Goal: Communication & Community: Answer question/provide support

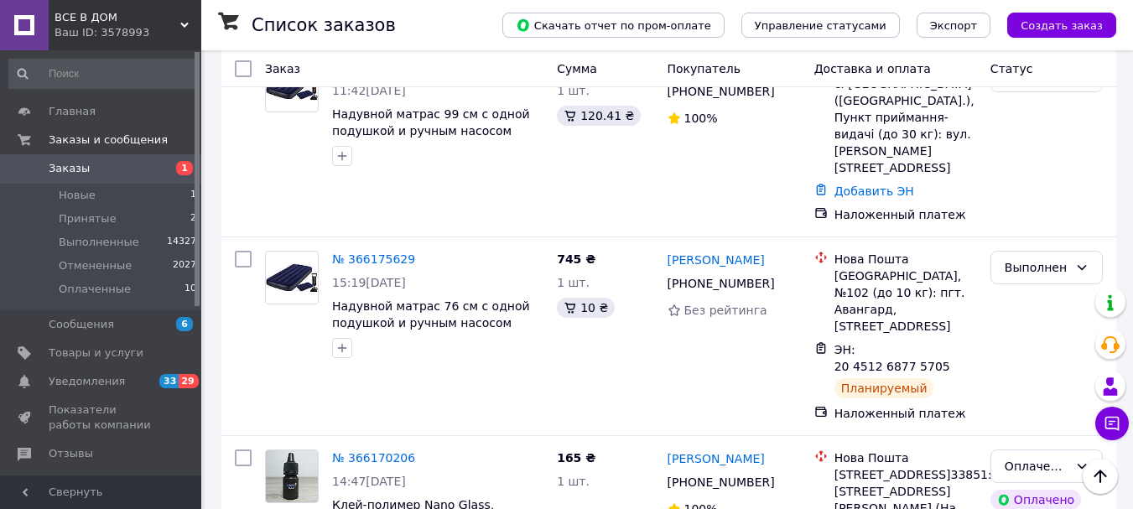
scroll to position [503, 0]
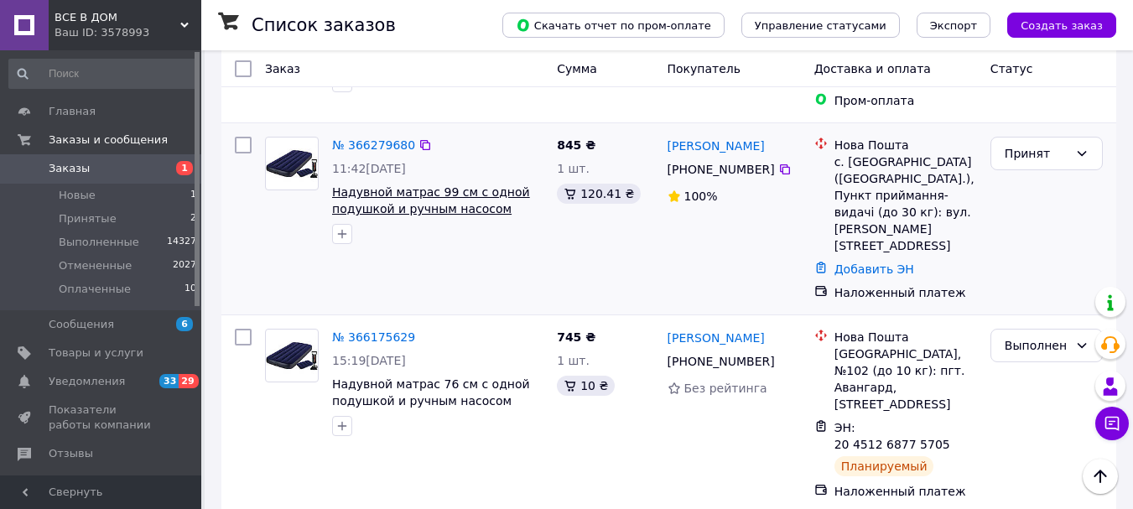
click at [385, 185] on span "Надувной матрас 99 см с одной подушкой и ручным насосом" at bounding box center [431, 200] width 198 height 30
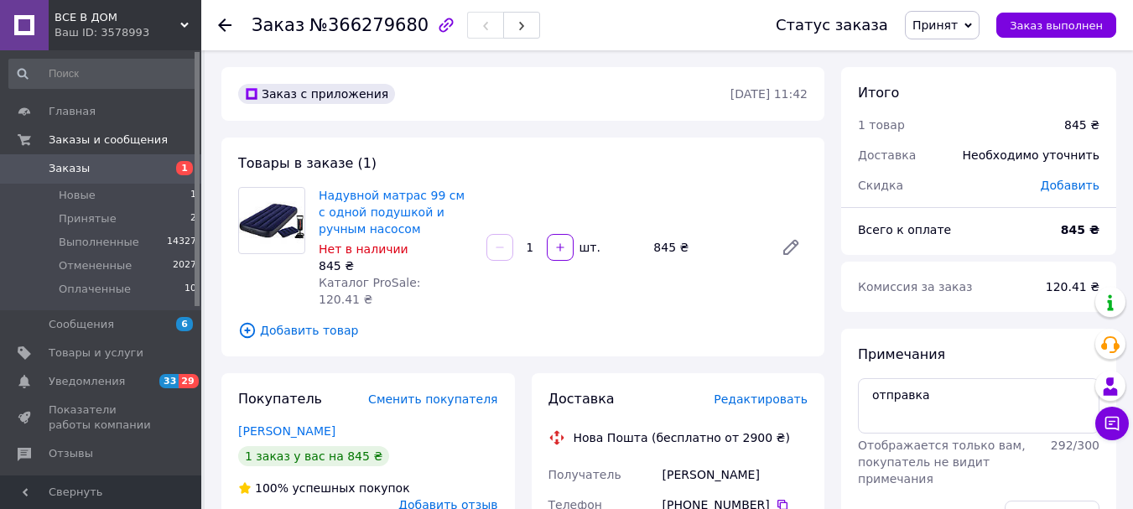
click at [95, 163] on span "Заказы" at bounding box center [102, 168] width 107 height 15
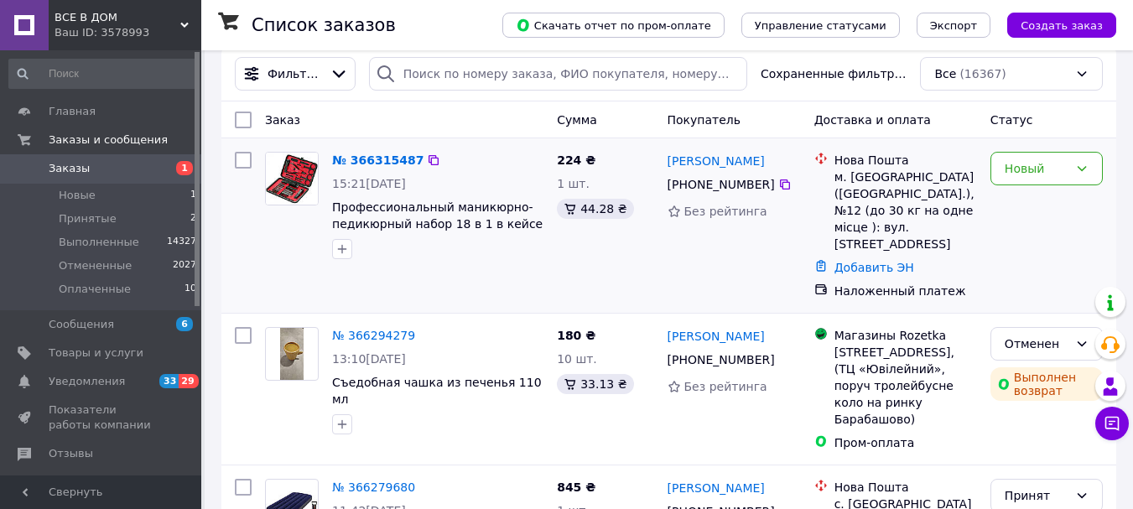
scroll to position [168, 0]
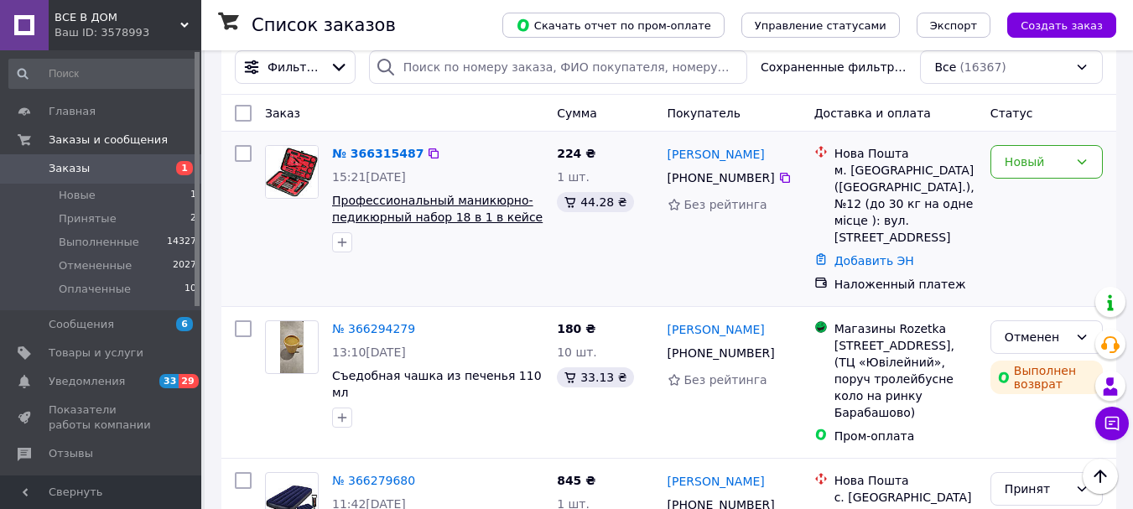
click at [436, 206] on span "Профессиональный маникюрно-педикюрный набор 18 в 1 в кейсе" at bounding box center [437, 209] width 211 height 30
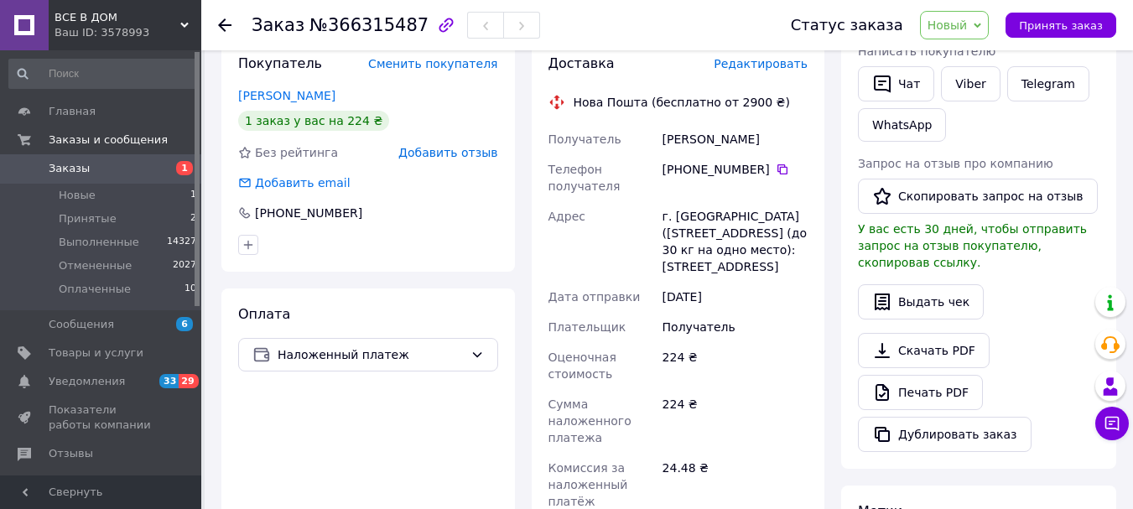
scroll to position [719, 0]
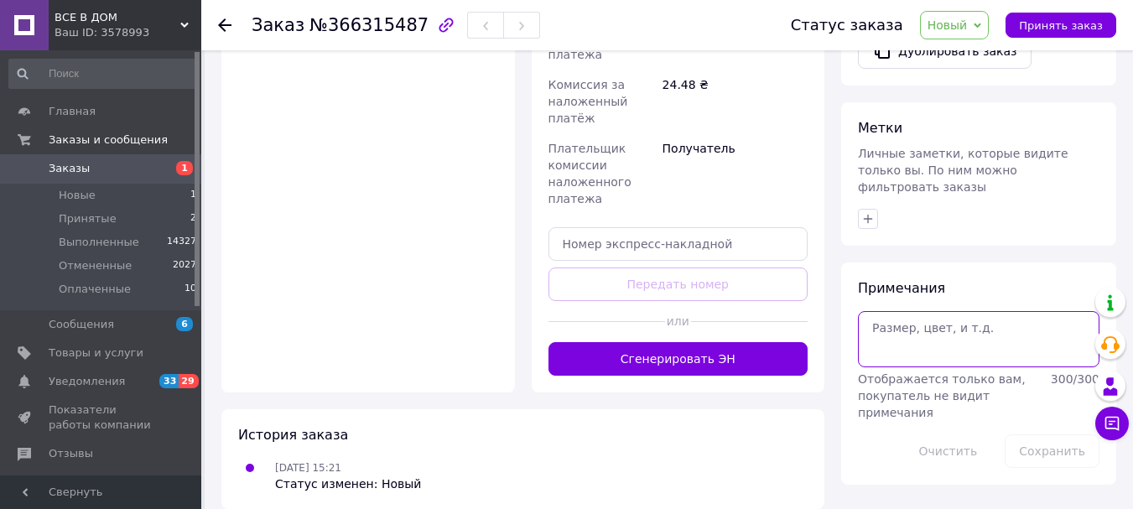
click at [946, 321] on textarea at bounding box center [979, 338] width 242 height 55
type textarea "не соединяет"
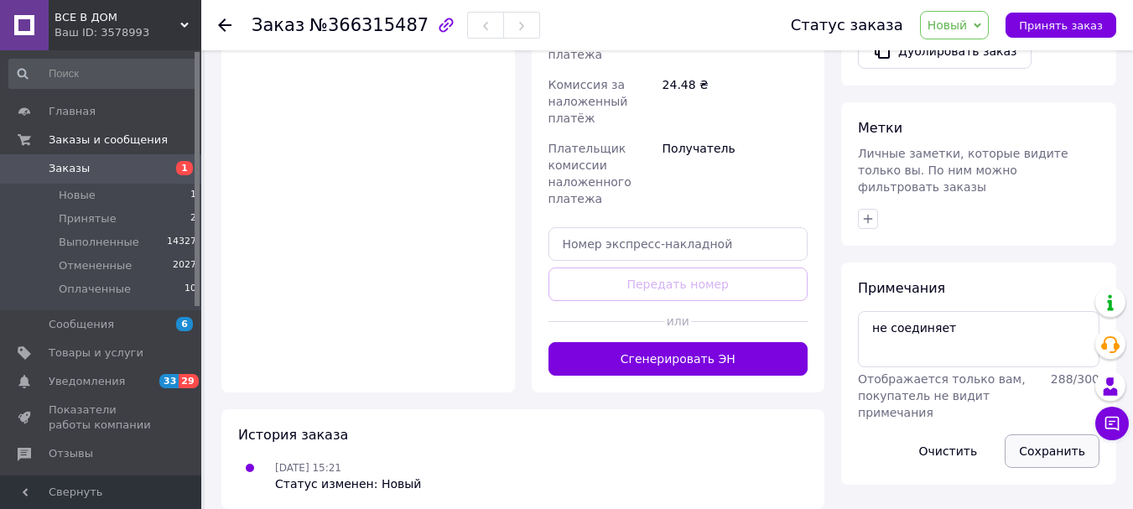
click at [1045, 435] on button "Сохранить" at bounding box center [1052, 452] width 95 height 34
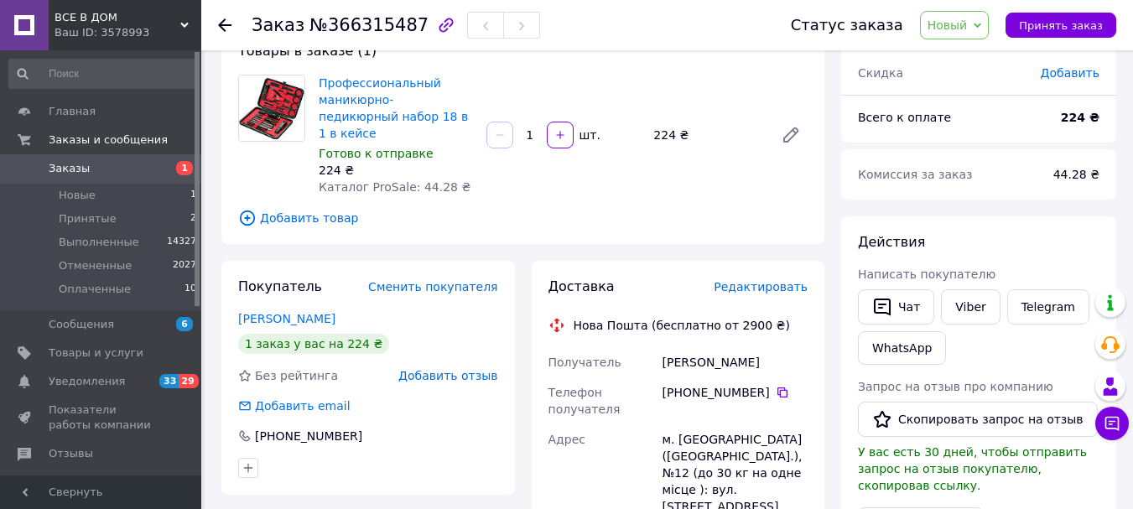
scroll to position [48, 0]
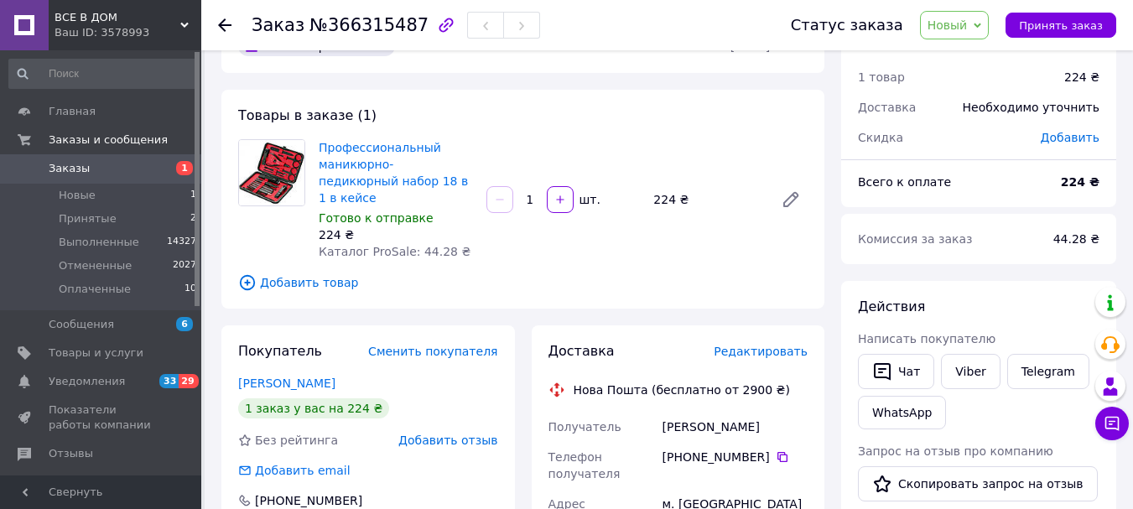
click at [93, 180] on link "Заказы 1" at bounding box center [103, 168] width 206 height 29
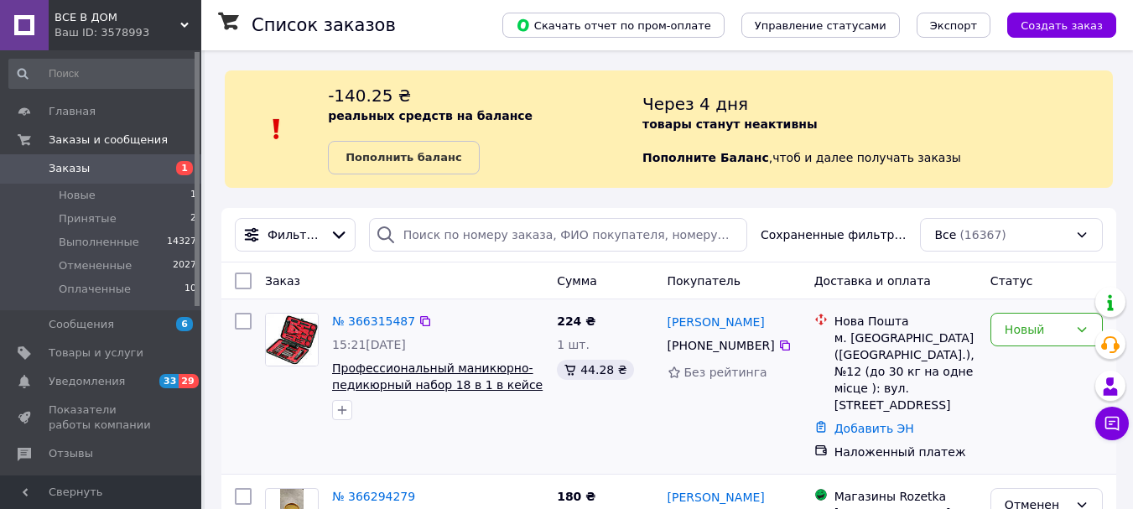
click at [385, 368] on span "Профессиональный маникюрно-педикюрный набор 18 в 1 в кейсе" at bounding box center [437, 377] width 211 height 30
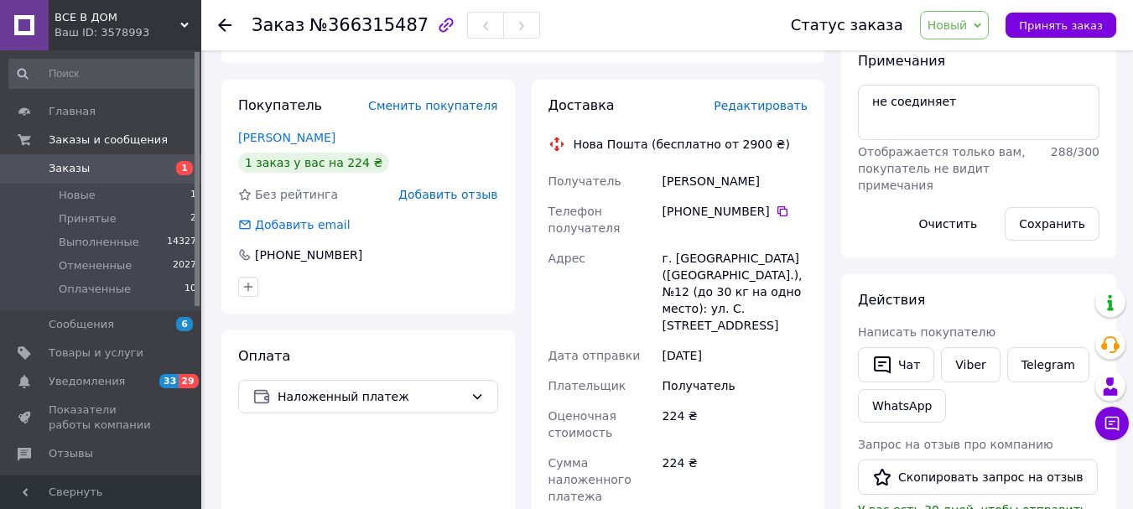
scroll to position [84, 0]
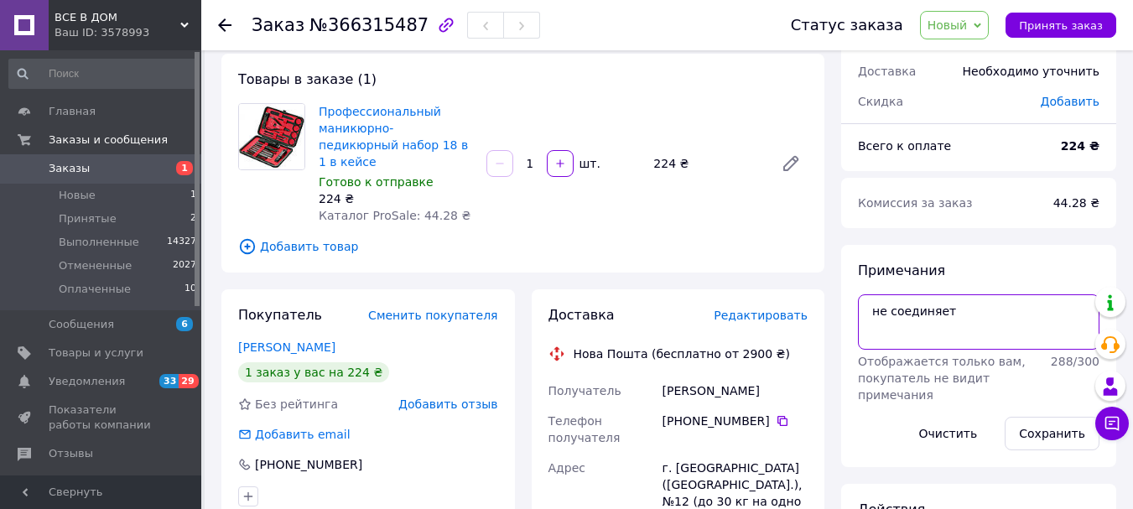
drag, startPoint x: 969, startPoint y: 315, endPoint x: 857, endPoint y: 326, distance: 112.1
click at [857, 326] on div "Примечания не соединяет Отображается только вам, покупатель не видит примечания…" at bounding box center [979, 356] width 275 height 222
type textarea "отправка"
click at [1073, 445] on button "Сохранить" at bounding box center [1052, 434] width 95 height 34
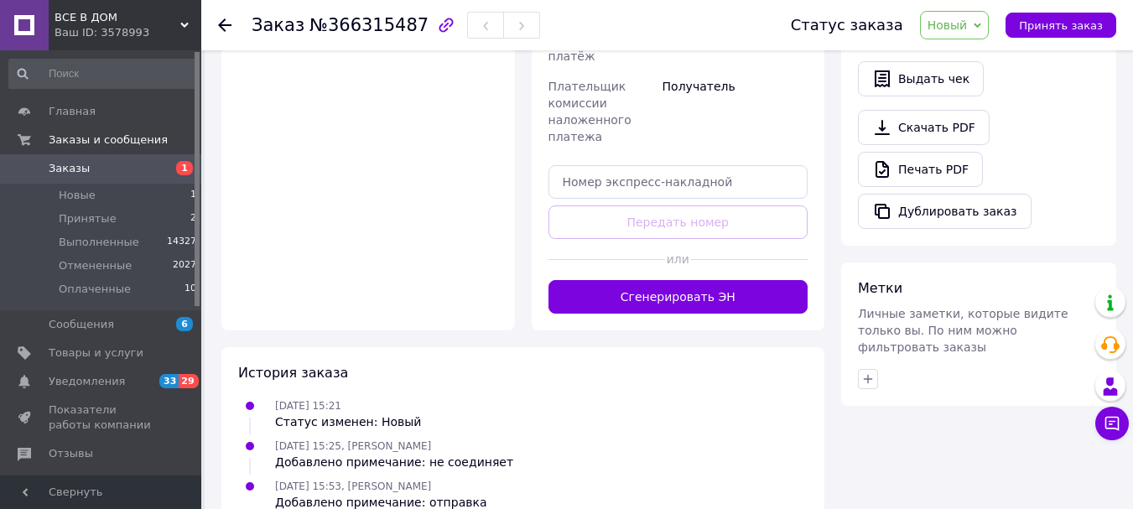
scroll to position [800, 0]
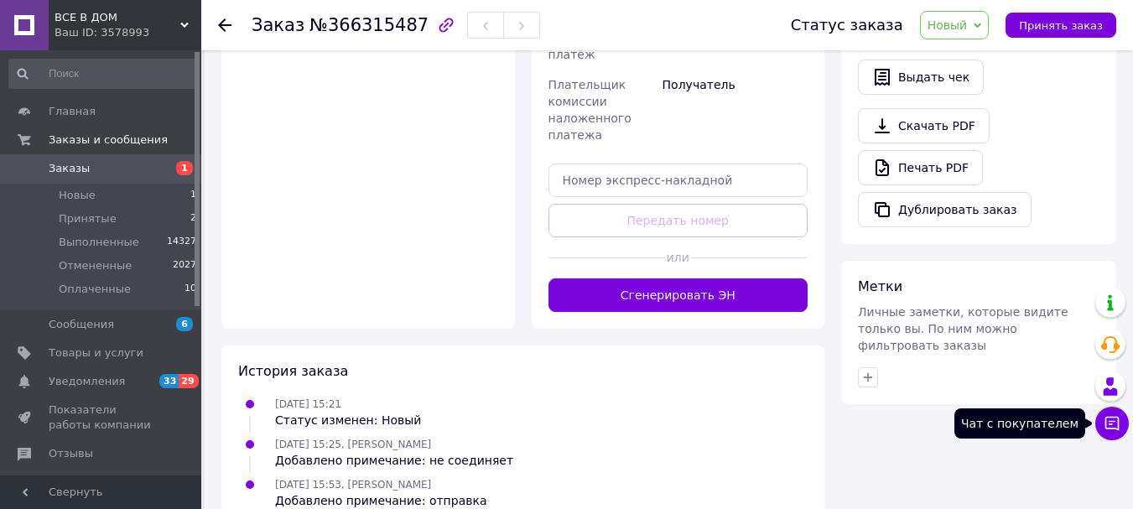
click at [1106, 432] on button "Чат с покупателем" at bounding box center [1113, 424] width 34 height 34
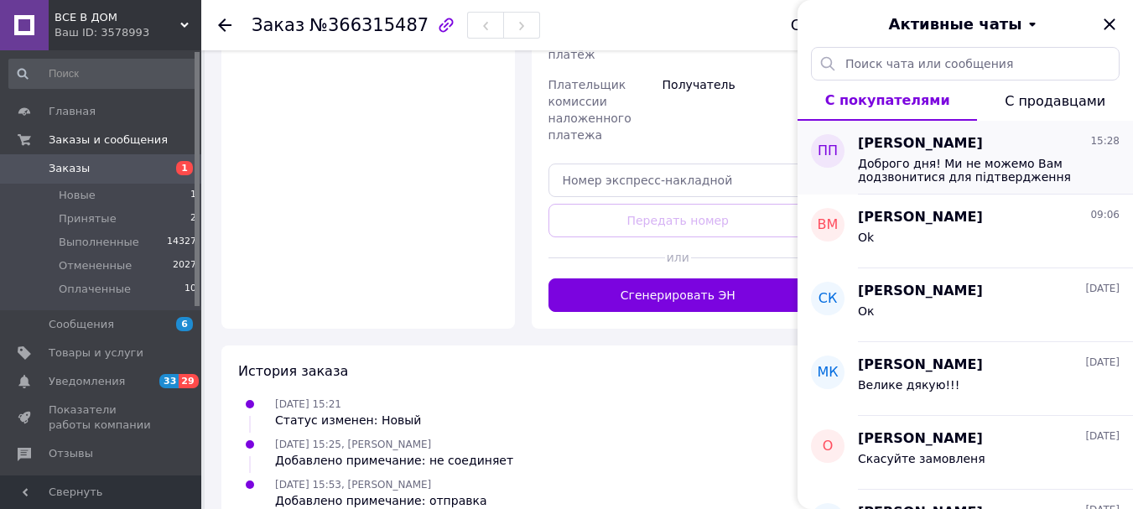
click at [988, 164] on span "Доброго дня! Ми не можемо Вам додзвонитися для підтвердження замовлення. Скажіт…" at bounding box center [977, 170] width 238 height 27
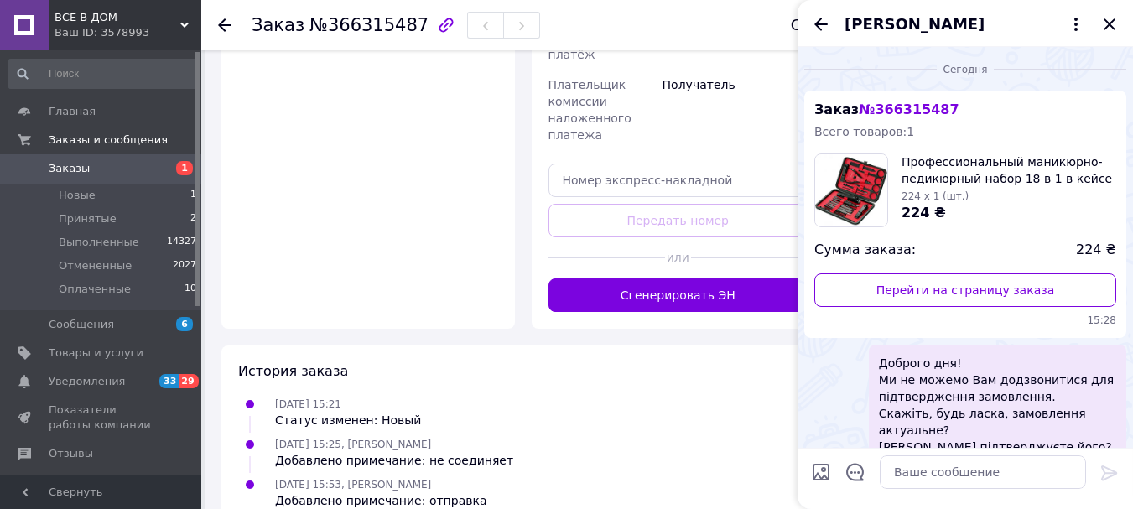
scroll to position [25, 0]
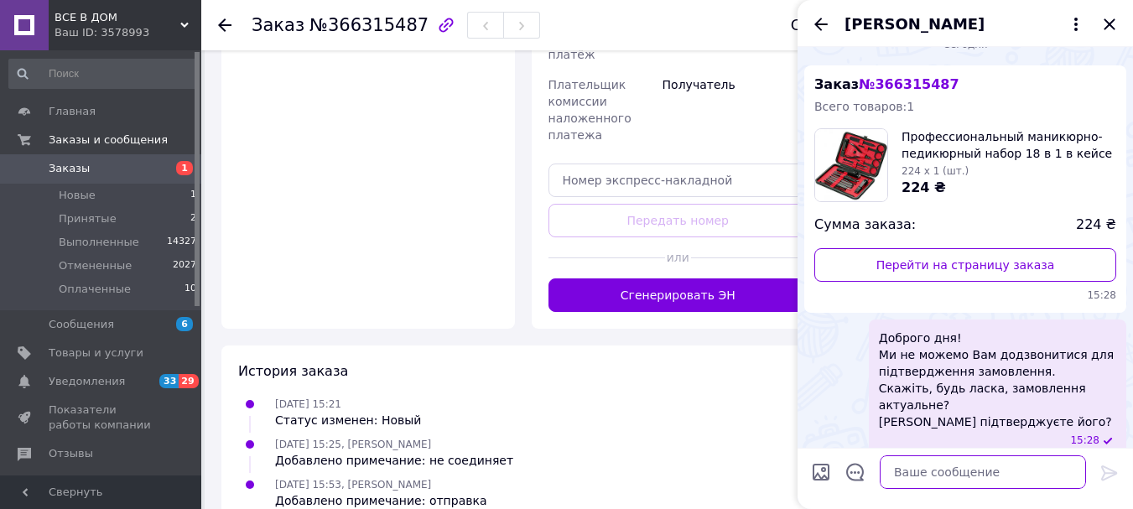
click at [972, 462] on textarea at bounding box center [983, 473] width 206 height 34
type textarea "з"
click at [818, 19] on icon "Назад" at bounding box center [821, 24] width 20 height 20
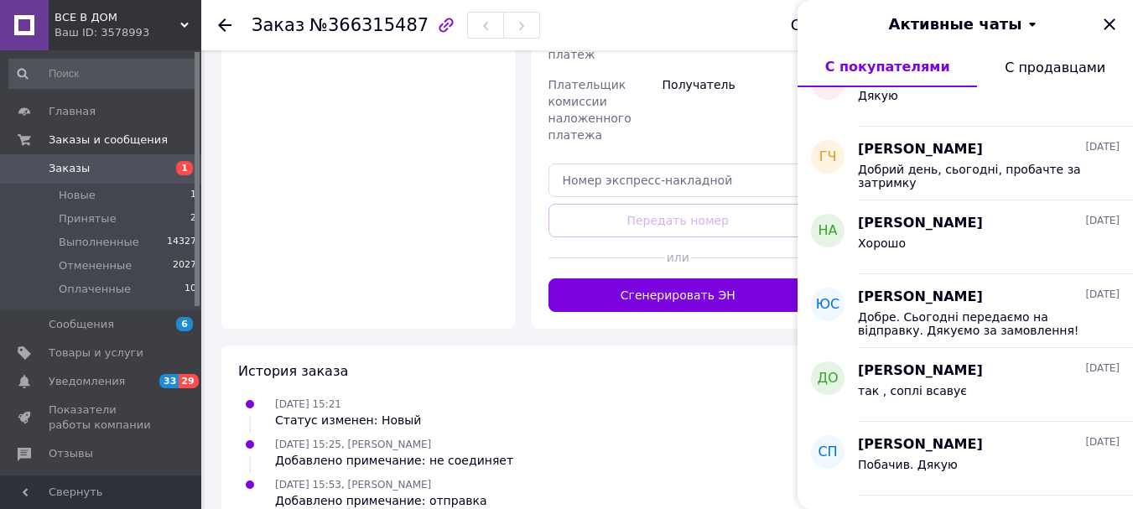
scroll to position [587, 0]
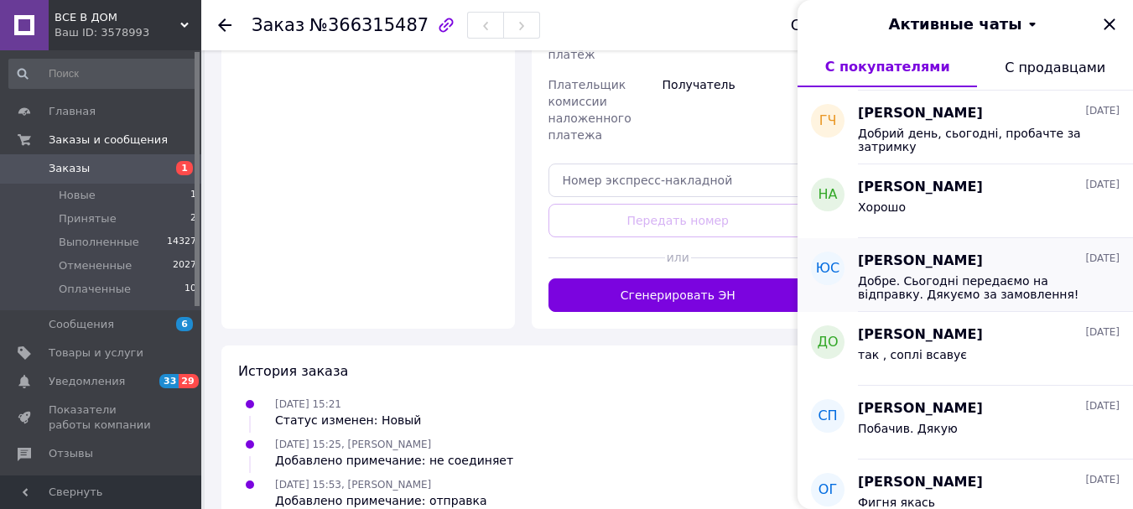
click at [928, 285] on span "Добре. Сьогодні передаємо на відправку. Дякуємо за замовлення! Гарного дня!" at bounding box center [977, 287] width 238 height 27
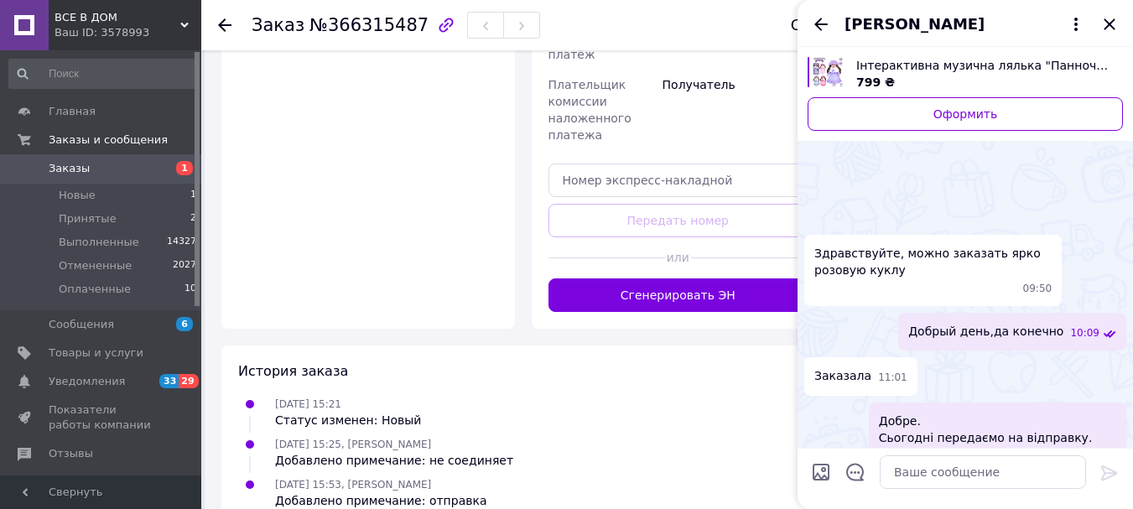
scroll to position [48, 0]
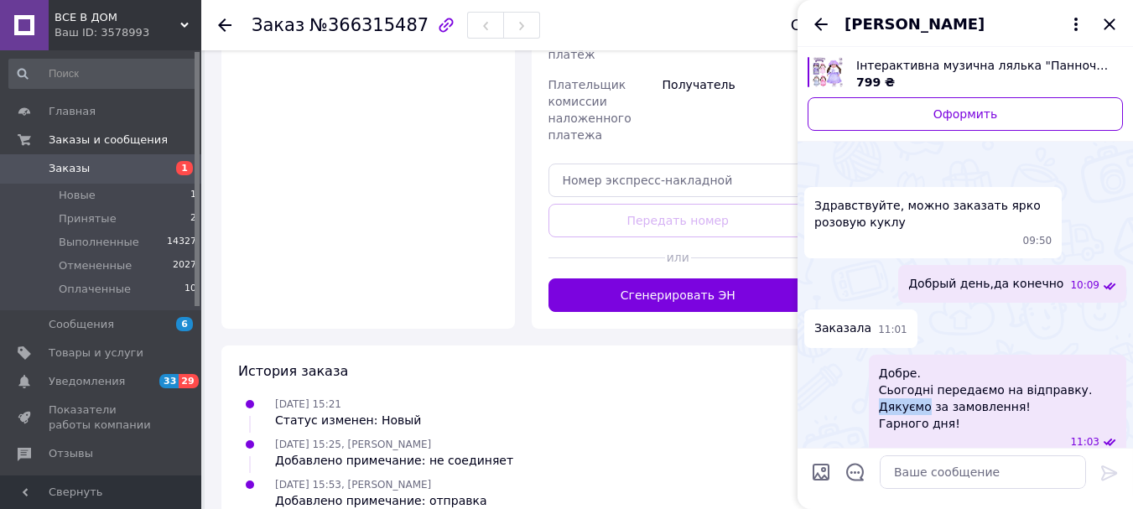
drag, startPoint x: 931, startPoint y: 408, endPoint x: 889, endPoint y: 406, distance: 42.8
click at [889, 406] on span "Добре. Сьогодні передаємо на відправку. Дякуємо за замовлення! Гарного дня!" at bounding box center [986, 398] width 214 height 67
copy span "Дякуємо"
click at [813, 23] on icon "Назад" at bounding box center [821, 24] width 20 height 20
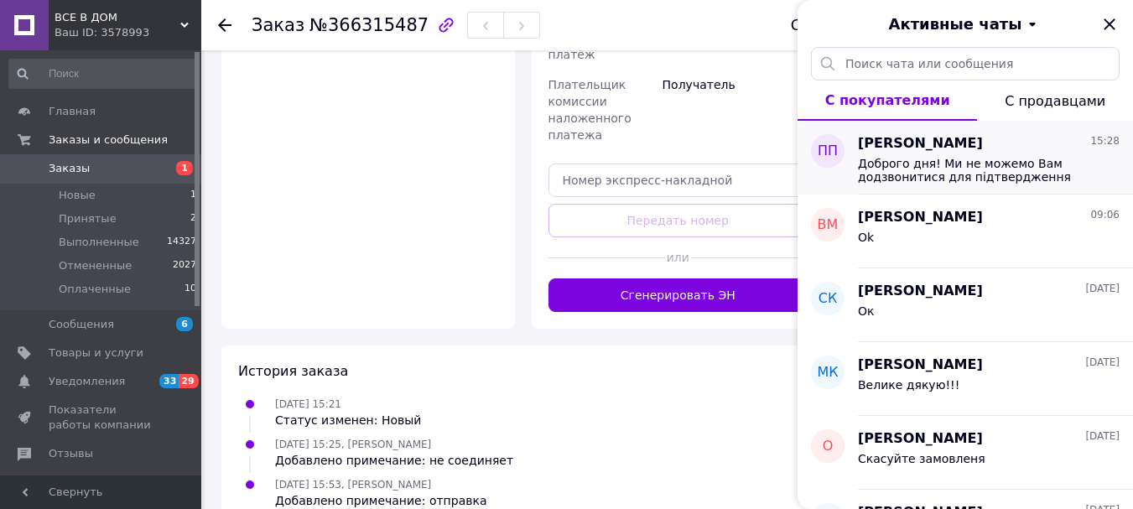
click at [978, 159] on span "Доброго дня! Ми не можемо Вам додзвонитися для підтвердження замовлення. Скажіт…" at bounding box center [977, 170] width 238 height 27
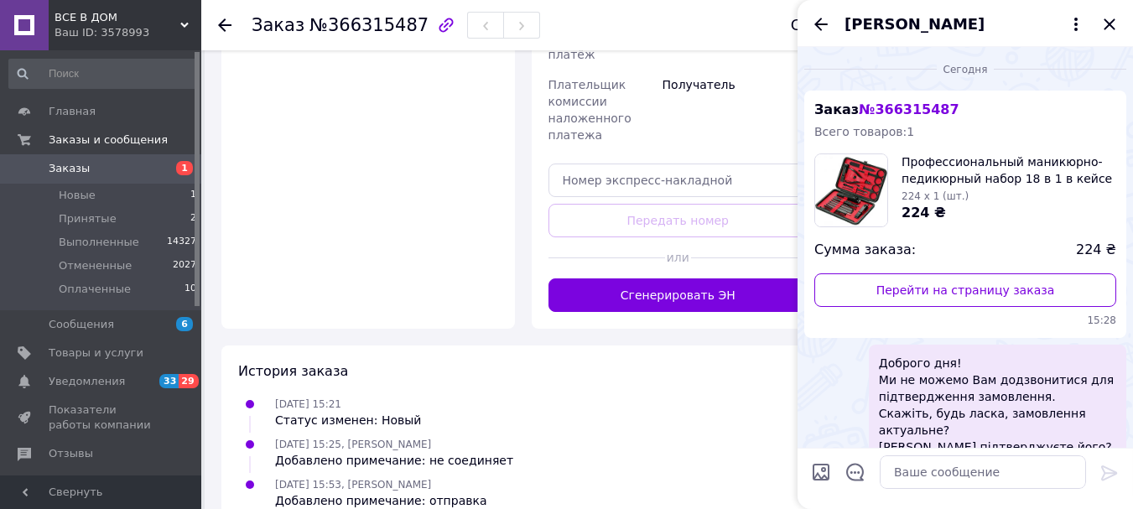
scroll to position [25, 0]
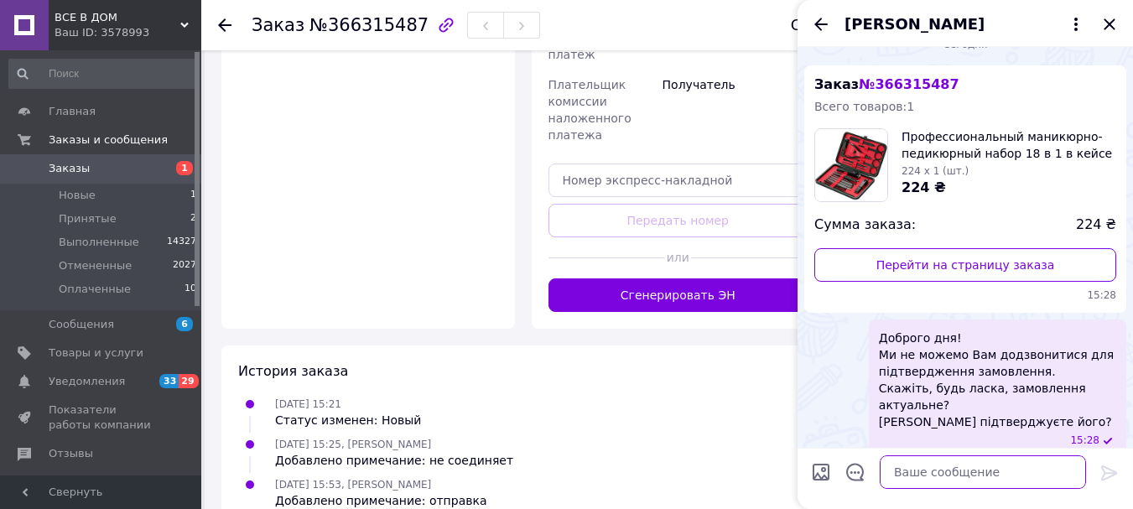
click at [1023, 472] on textarea at bounding box center [983, 473] width 206 height 34
paste textarea "Дякуємо"
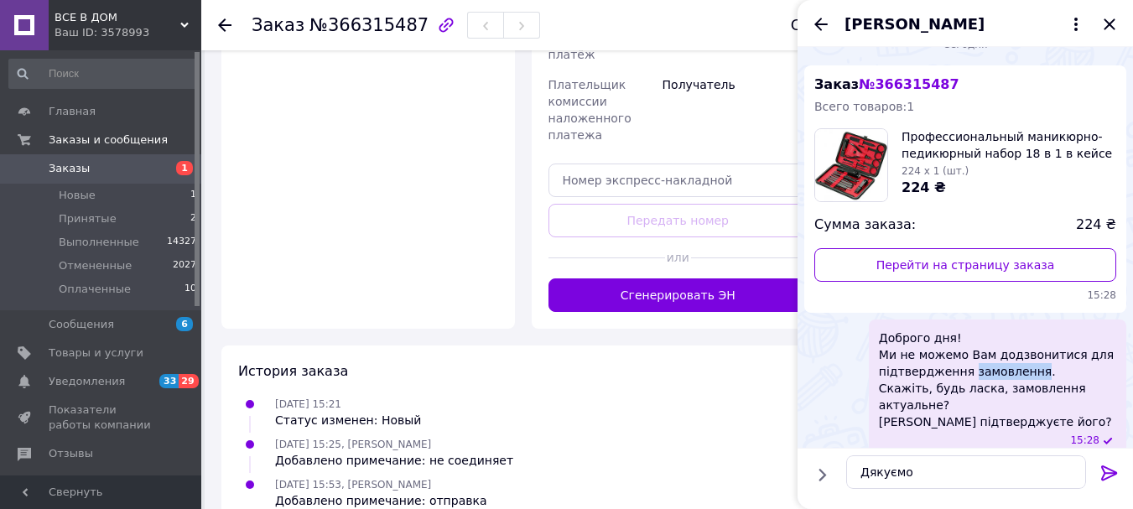
drag, startPoint x: 964, startPoint y: 373, endPoint x: 1025, endPoint y: 366, distance: 61.7
click at [1025, 366] on span "Доброго дня! Ми не можемо Вам додзвонитися для підтвердження замовлення. Скажіт…" at bounding box center [997, 380] width 237 height 101
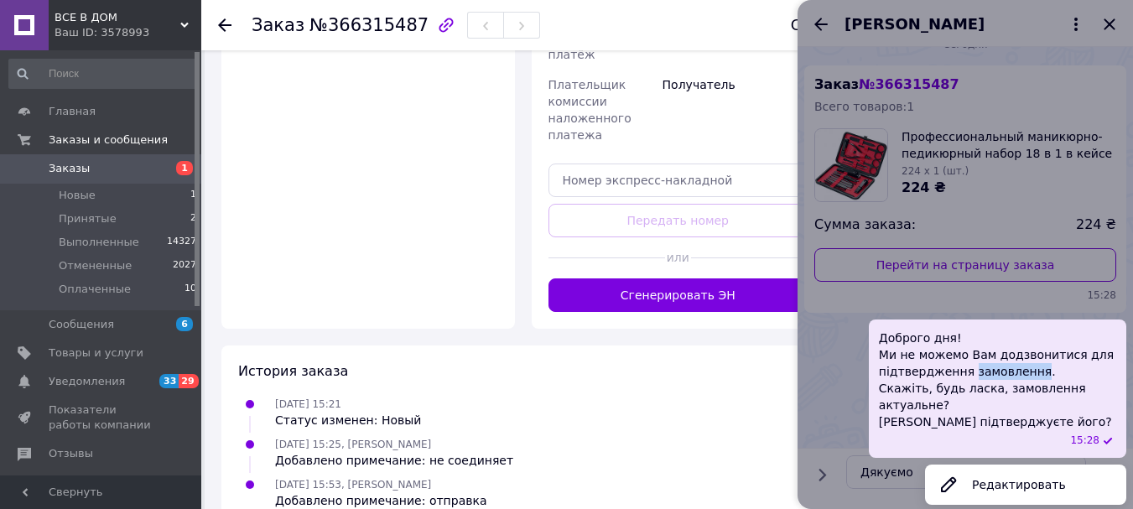
copy span "замовлення"
click at [1060, 109] on div at bounding box center [966, 254] width 336 height 509
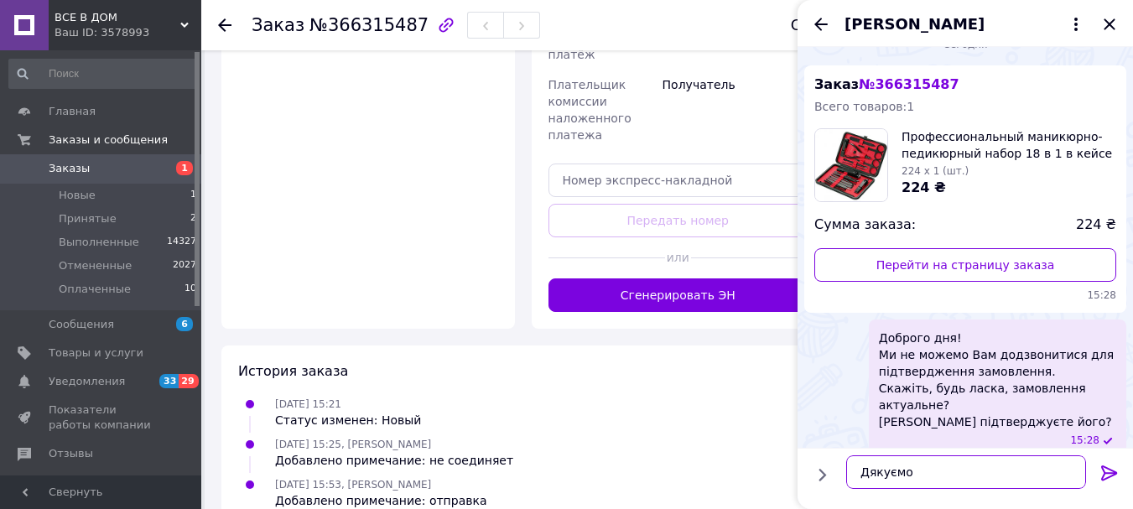
click at [862, 474] on textarea "Дякуємо" at bounding box center [967, 473] width 240 height 34
paste textarea "замовлення"
click at [867, 460] on textarea "замовлення Дякуємо" at bounding box center [967, 473] width 240 height 34
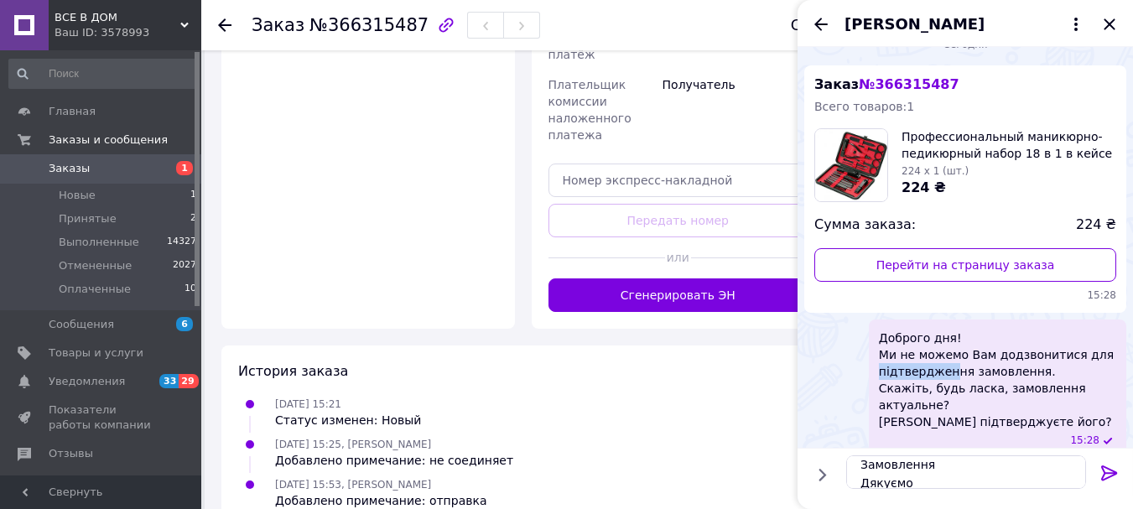
drag, startPoint x: 880, startPoint y: 375, endPoint x: 947, endPoint y: 376, distance: 67.1
click at [947, 376] on span "Доброго дня! Ми не можемо Вам додзвонитися для підтвердження замовлення. Скажіт…" at bounding box center [997, 380] width 237 height 101
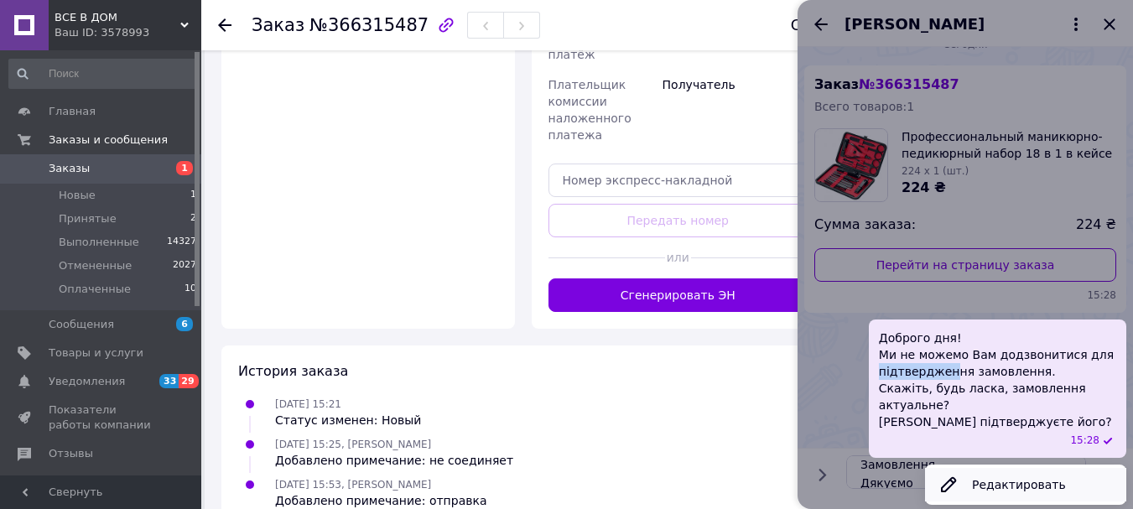
copy span "підтверджен"
click at [1072, 91] on div at bounding box center [966, 254] width 336 height 509
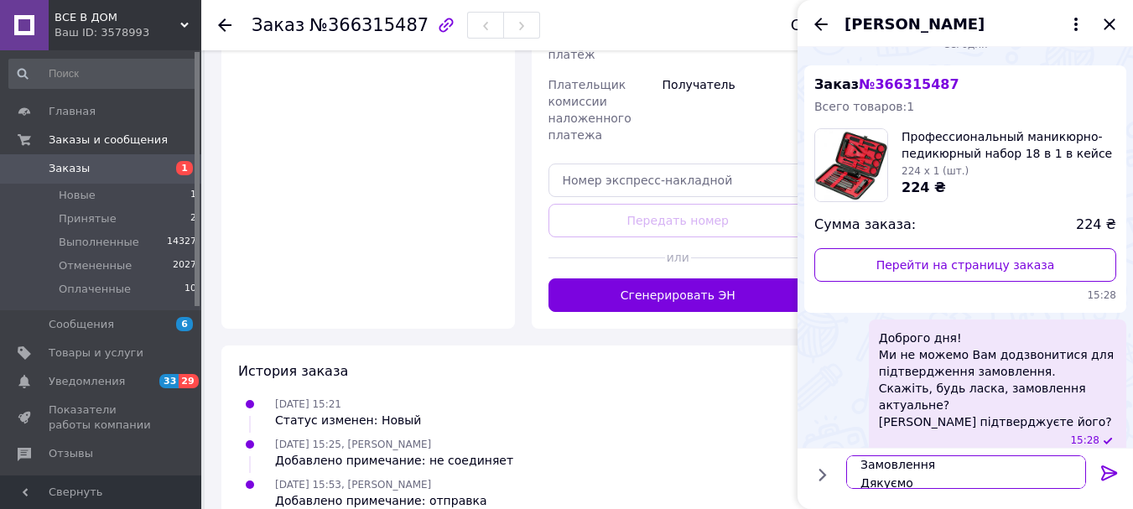
click at [942, 465] on textarea "Замовлення Дякуємо" at bounding box center [967, 473] width 240 height 34
paste textarea "підтверджен"
click at [938, 484] on textarea "Замовлення підтверджено. Дякуємо" at bounding box center [967, 473] width 240 height 34
type textarea "Замовлення підтверджено. Дякуємо!"
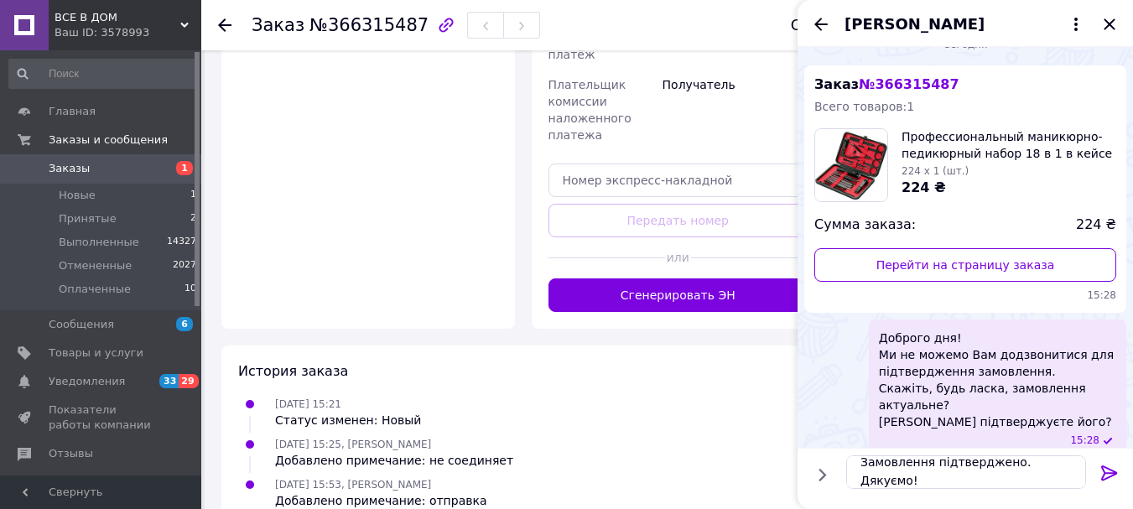
click at [1105, 477] on icon at bounding box center [1110, 473] width 20 height 20
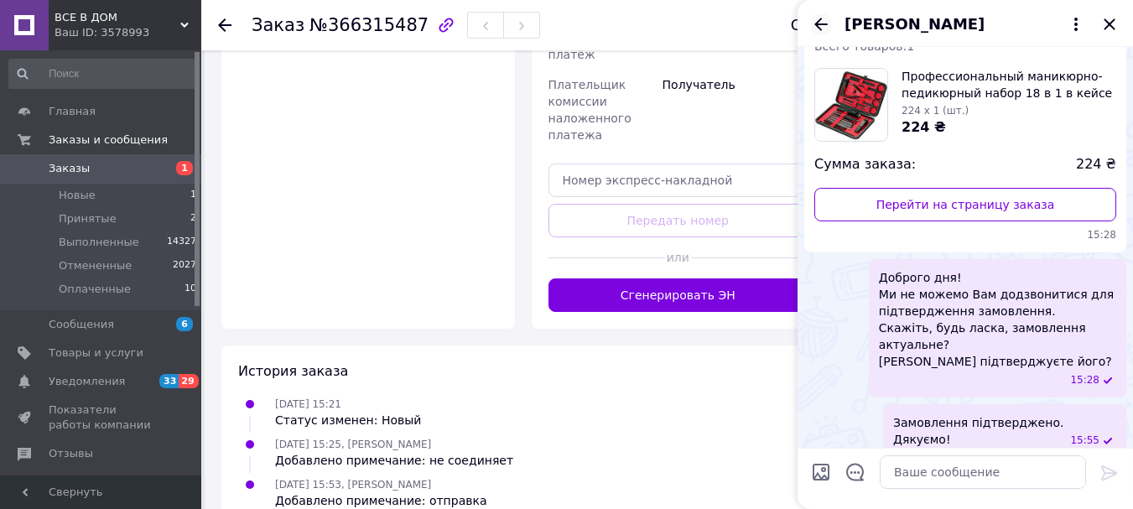
click at [824, 30] on icon "Назад" at bounding box center [821, 24] width 20 height 20
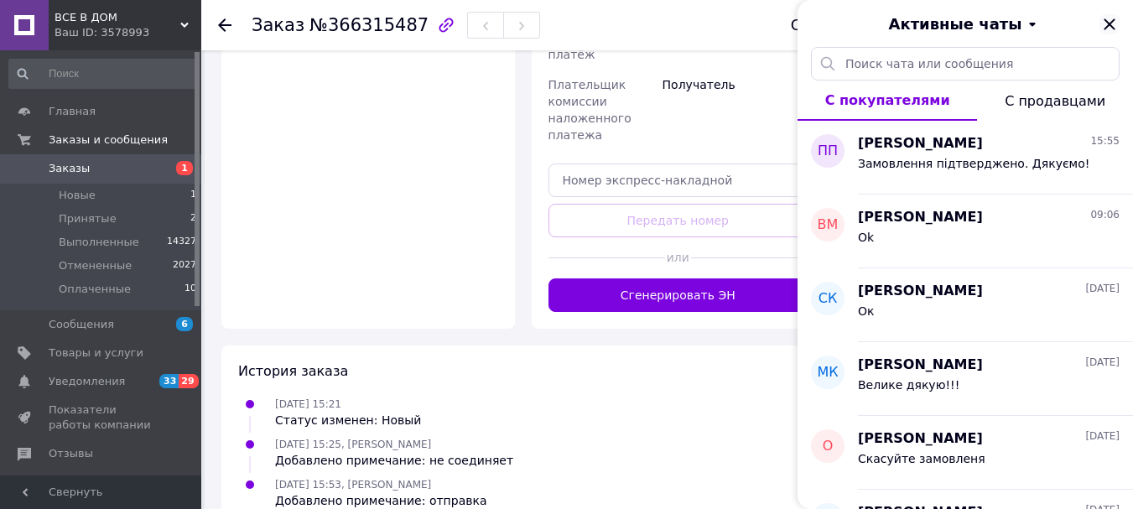
click at [1110, 26] on icon "Закрыть" at bounding box center [1110, 24] width 20 height 20
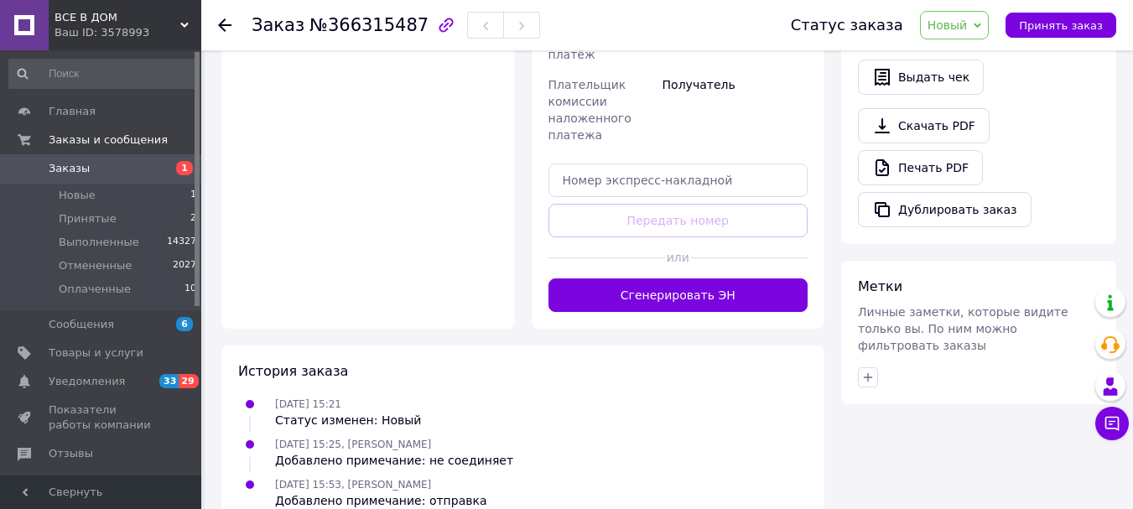
click at [72, 162] on span "Заказы" at bounding box center [69, 168] width 41 height 15
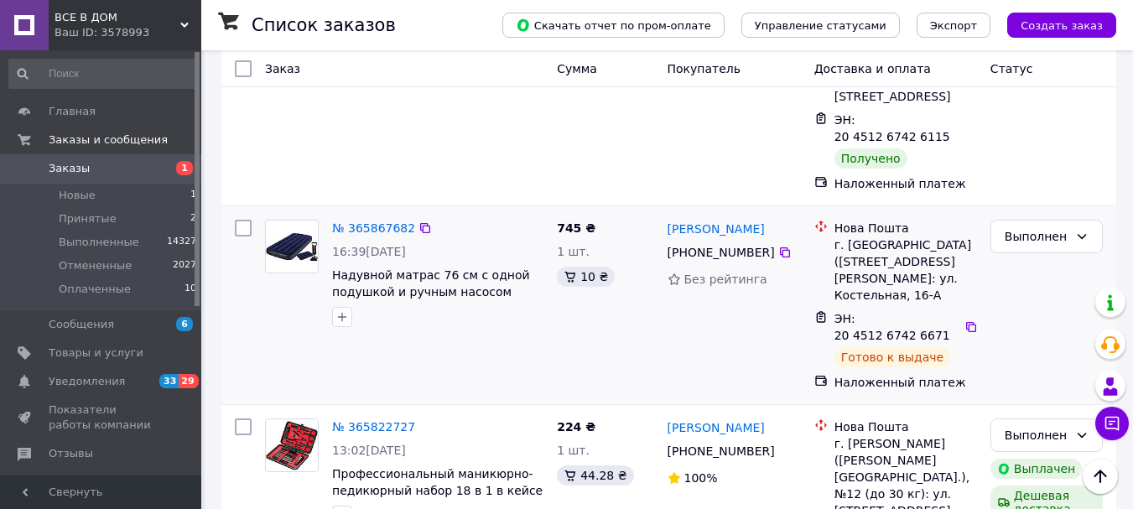
scroll to position [3440, 0]
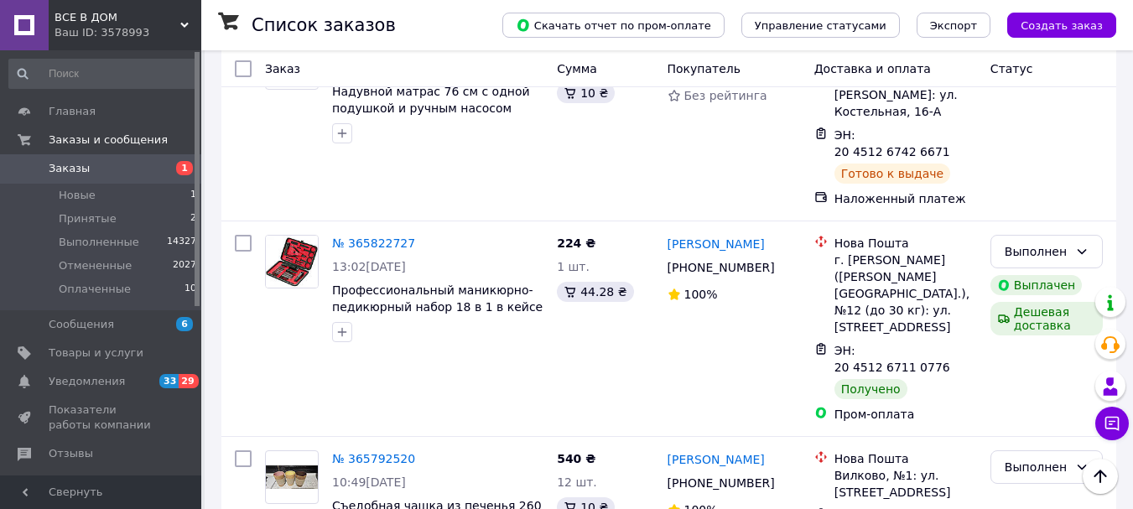
click at [98, 165] on span "Заказы" at bounding box center [102, 168] width 107 height 15
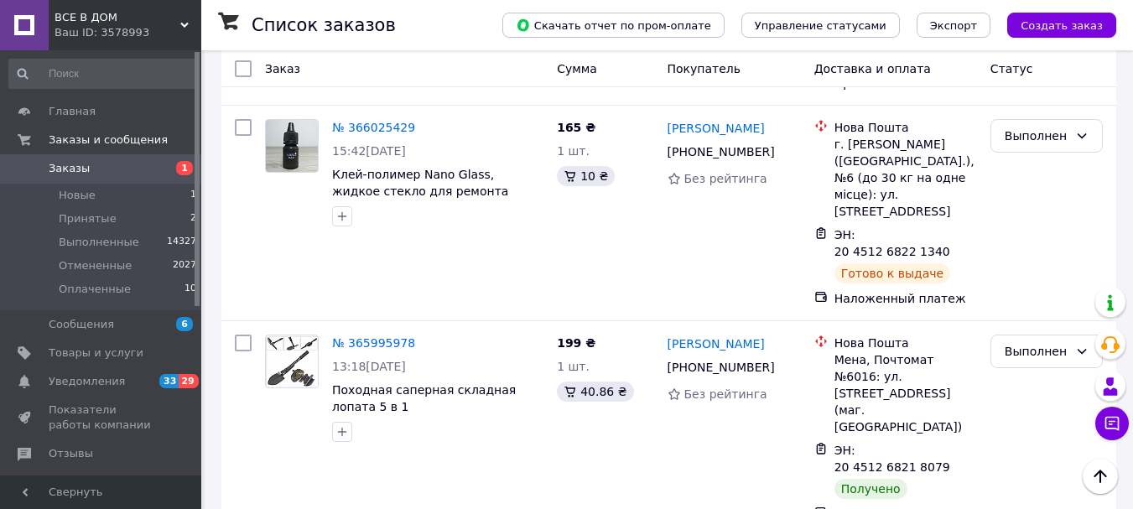
scroll to position [252, 0]
